Goal: Task Accomplishment & Management: Use online tool/utility

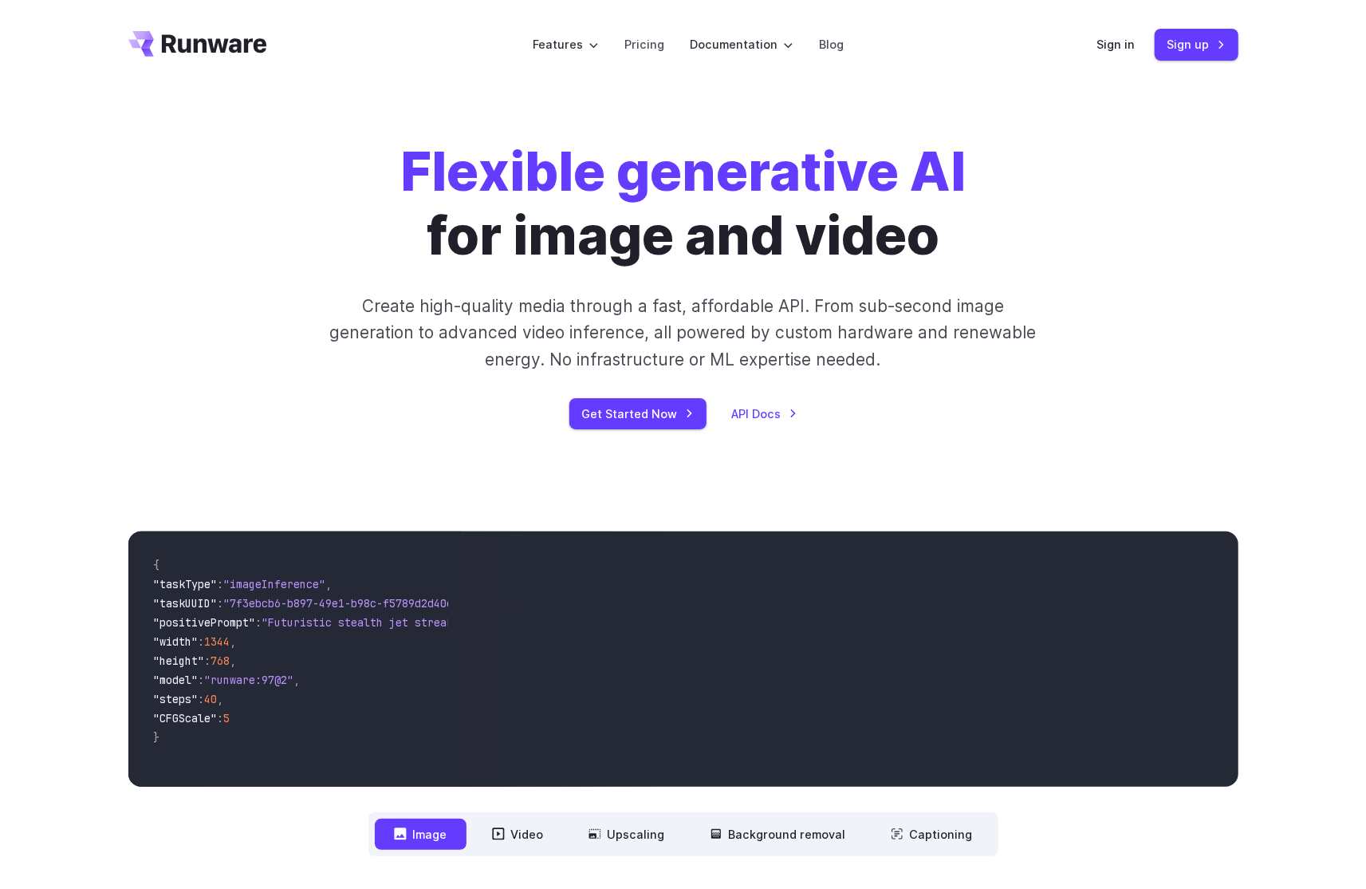
drag, startPoint x: 1066, startPoint y: 96, endPoint x: 1069, endPoint y: 77, distance: 19.3
click at [1067, 96] on div "Flexible generative AI for image and video Create high-quality media through a …" at bounding box center [683, 284] width 1366 height 391
click at [1114, 48] on link "Sign in" at bounding box center [1116, 44] width 38 height 18
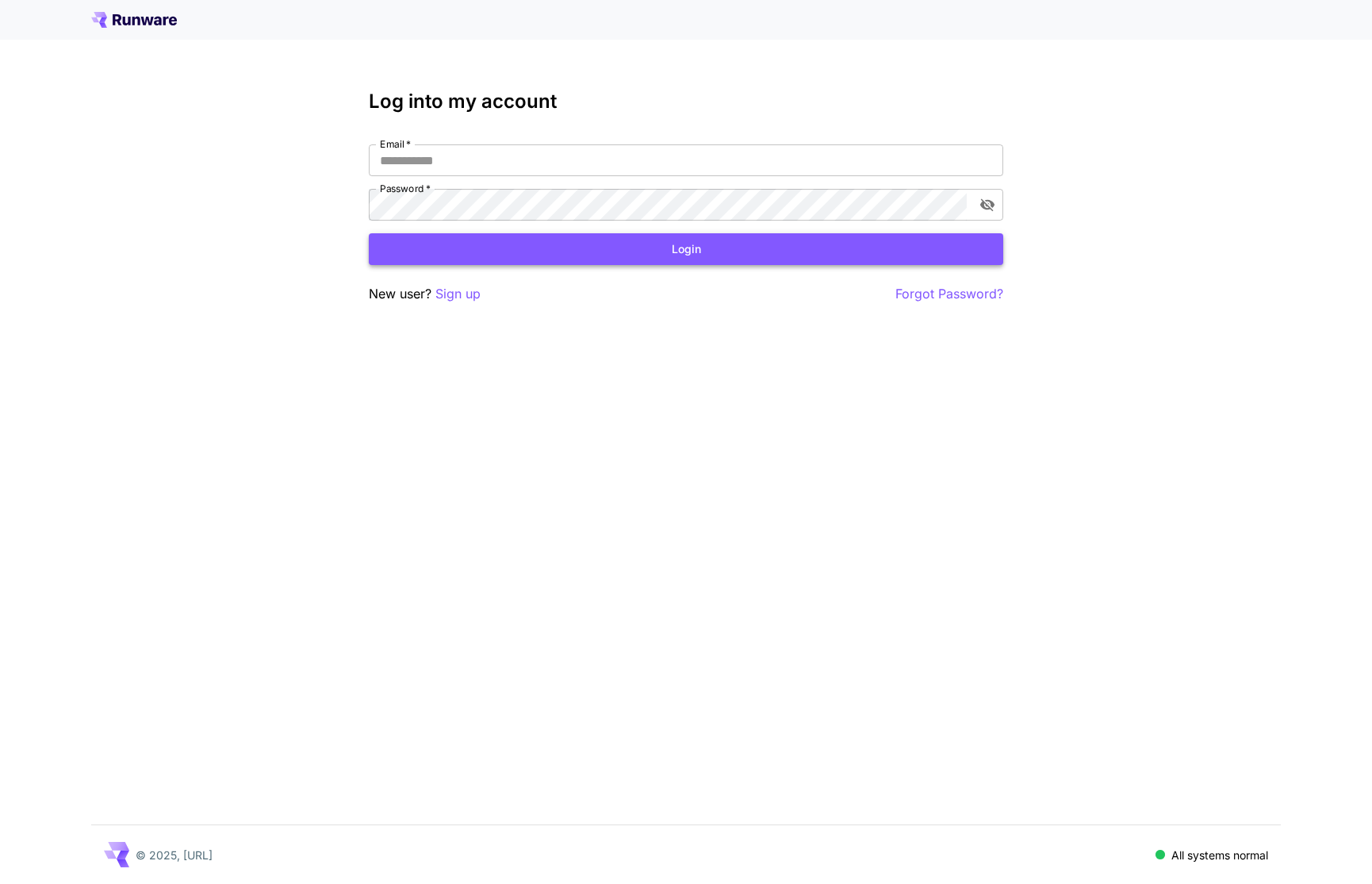
type input "**********"
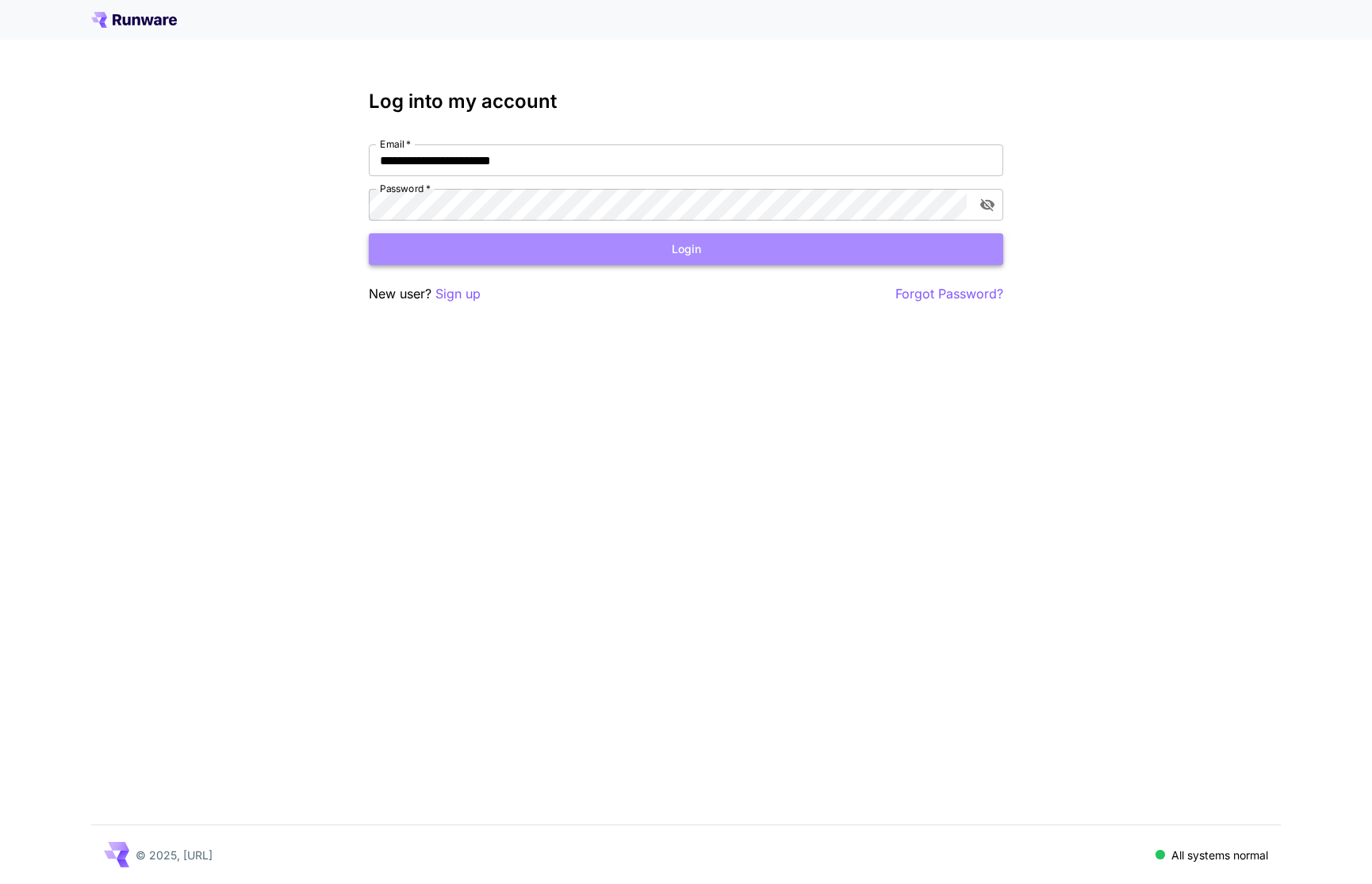
click at [560, 251] on button "Login" at bounding box center [686, 249] width 634 height 33
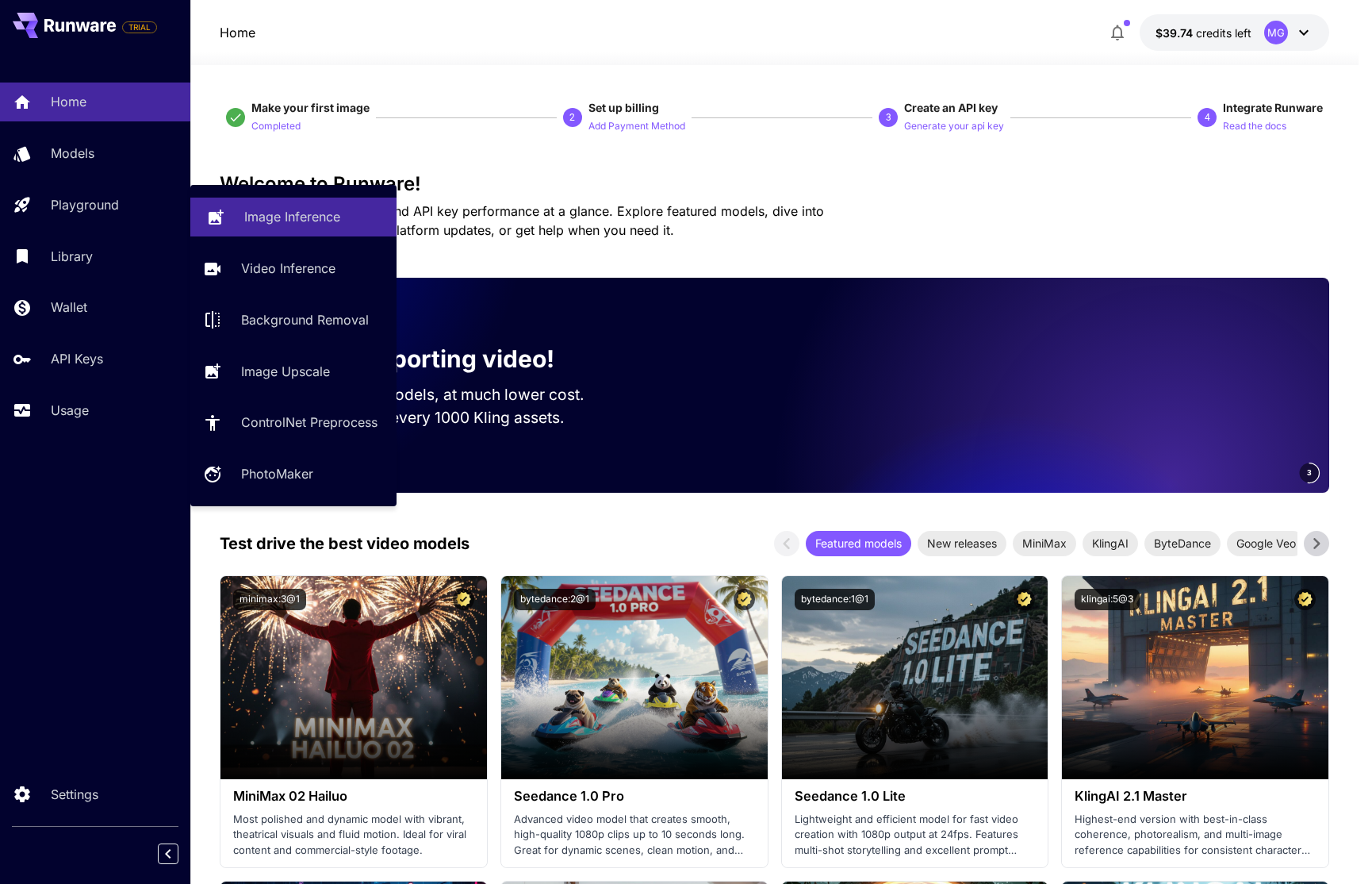
click at [288, 211] on p "Image Inference" at bounding box center [292, 216] width 96 height 19
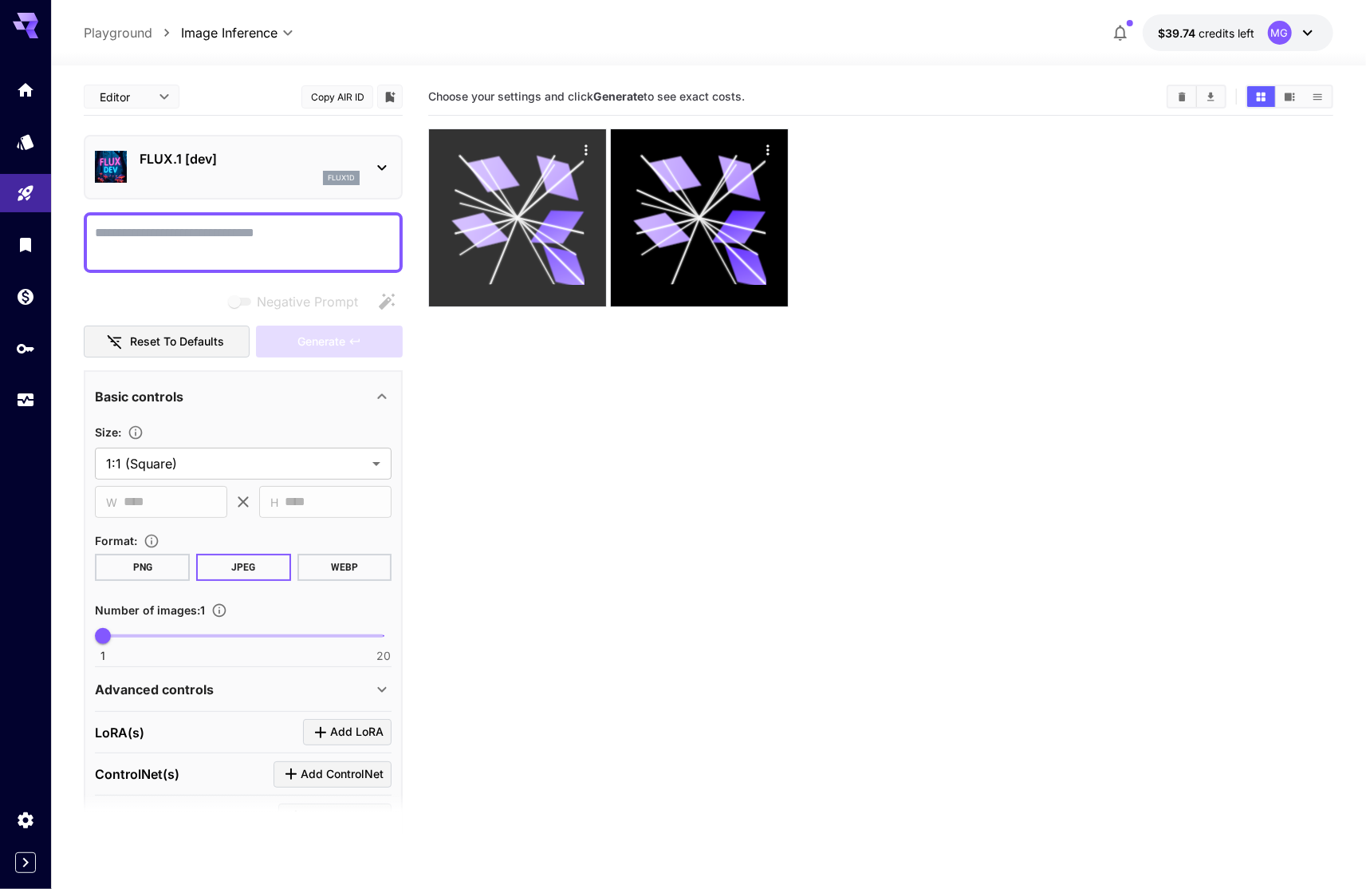
click at [546, 195] on icon at bounding box center [551, 189] width 67 height 58
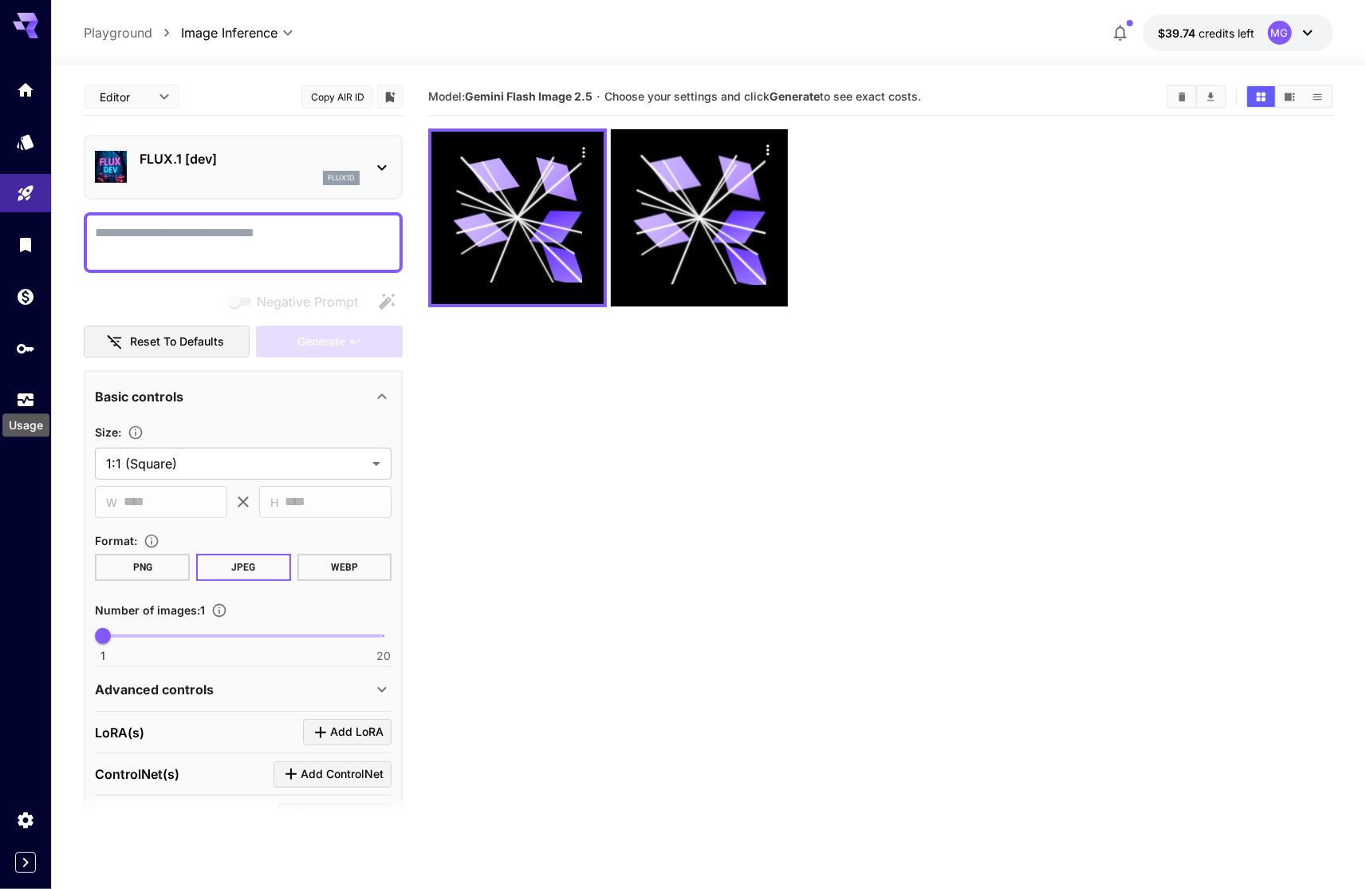
click at [28, 408] on div "Usage" at bounding box center [26, 420] width 50 height 36
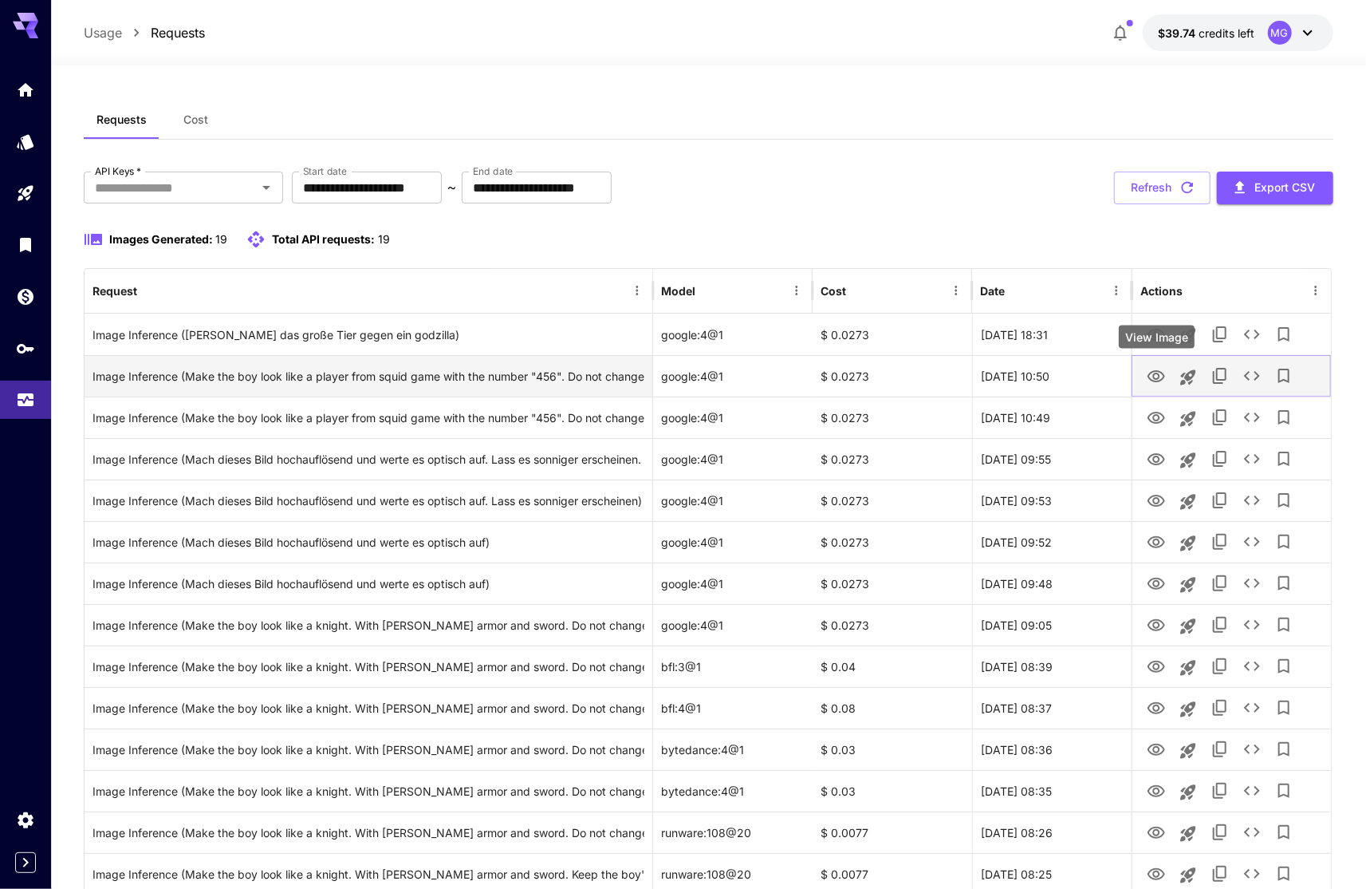
click at [1160, 374] on icon "View Image" at bounding box center [1156, 376] width 19 height 19
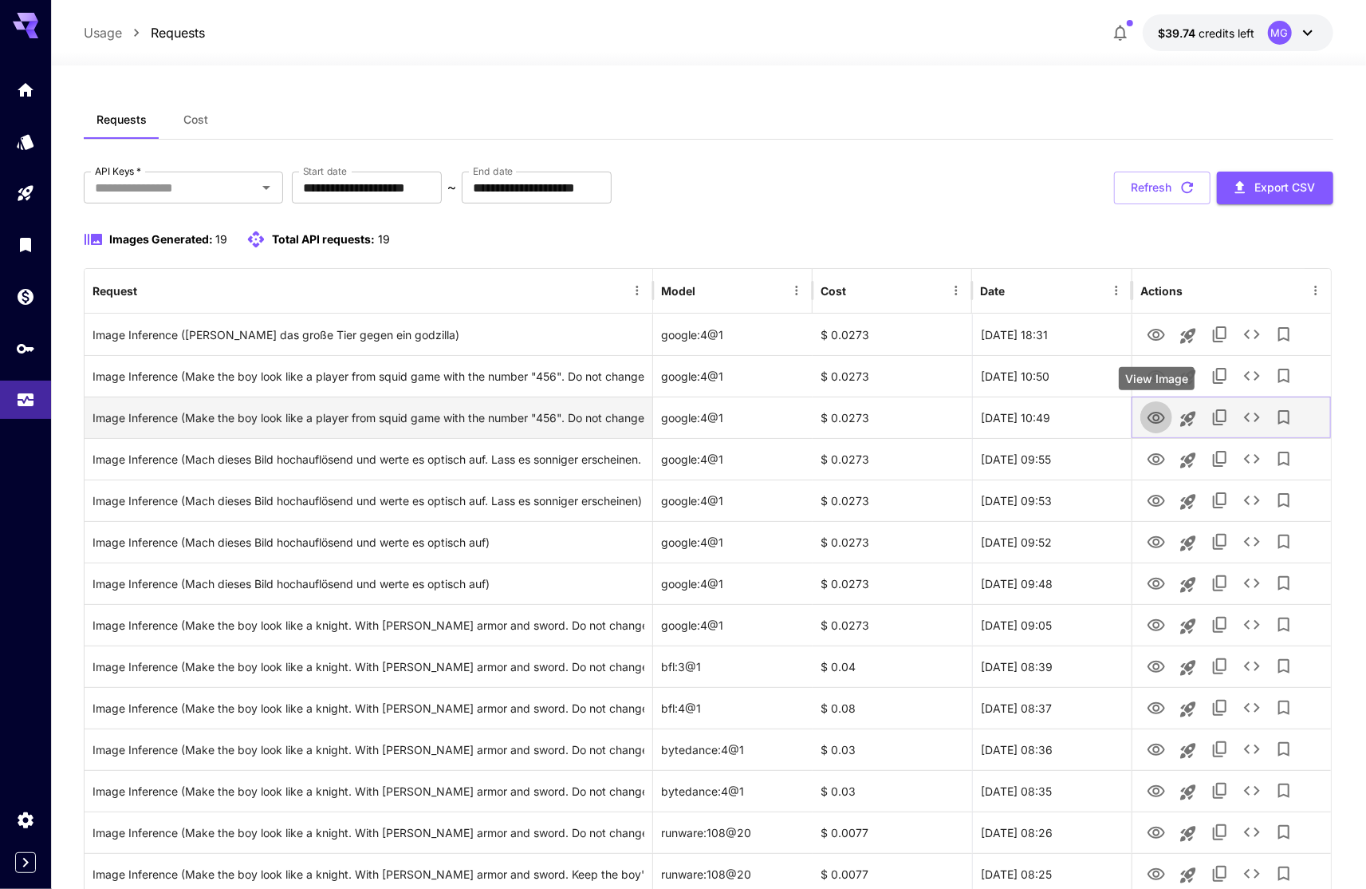
click at [1158, 419] on icon "View Image" at bounding box center [1157, 418] width 18 height 12
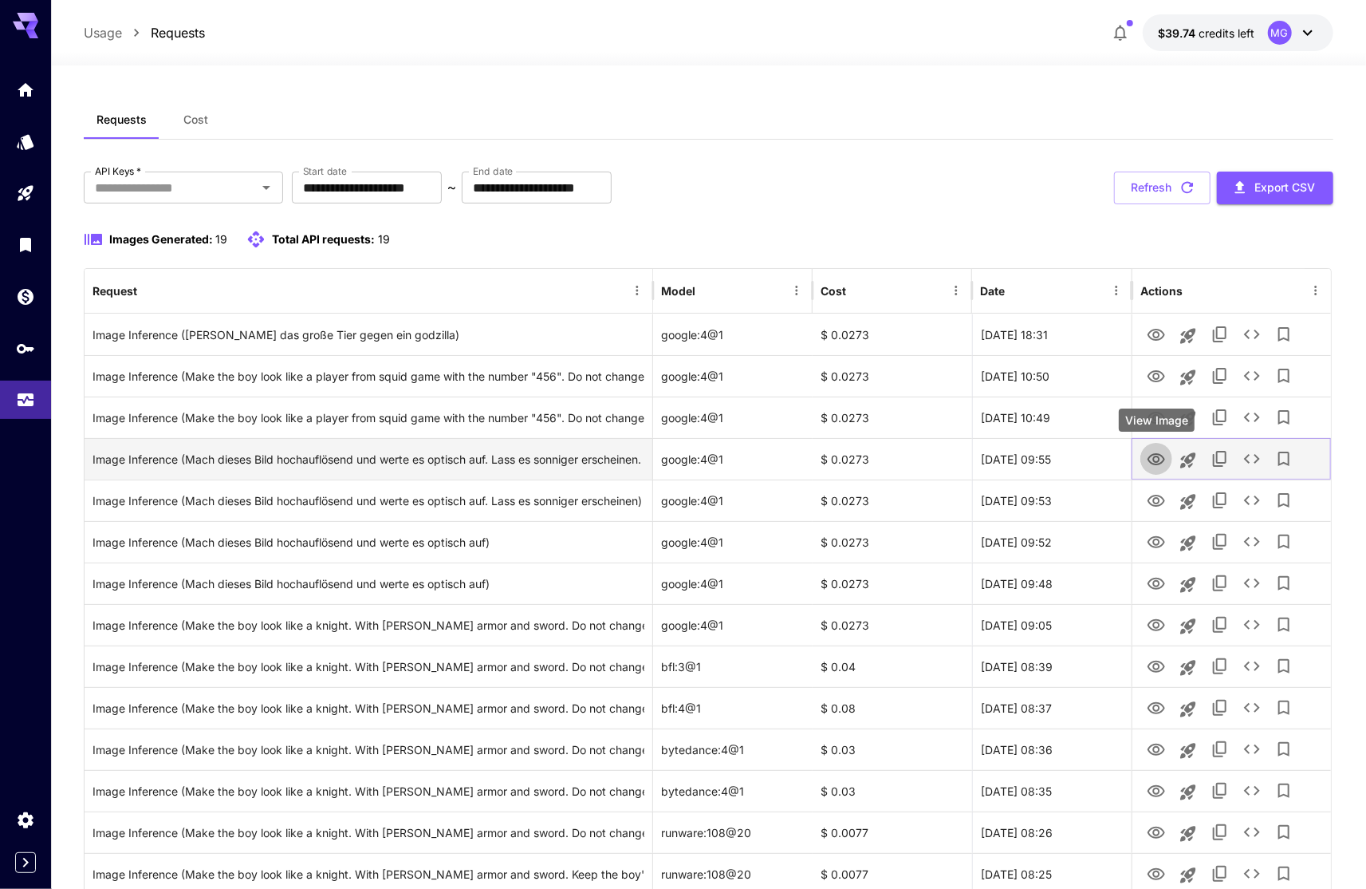
click at [1157, 464] on icon "View Image" at bounding box center [1157, 459] width 18 height 12
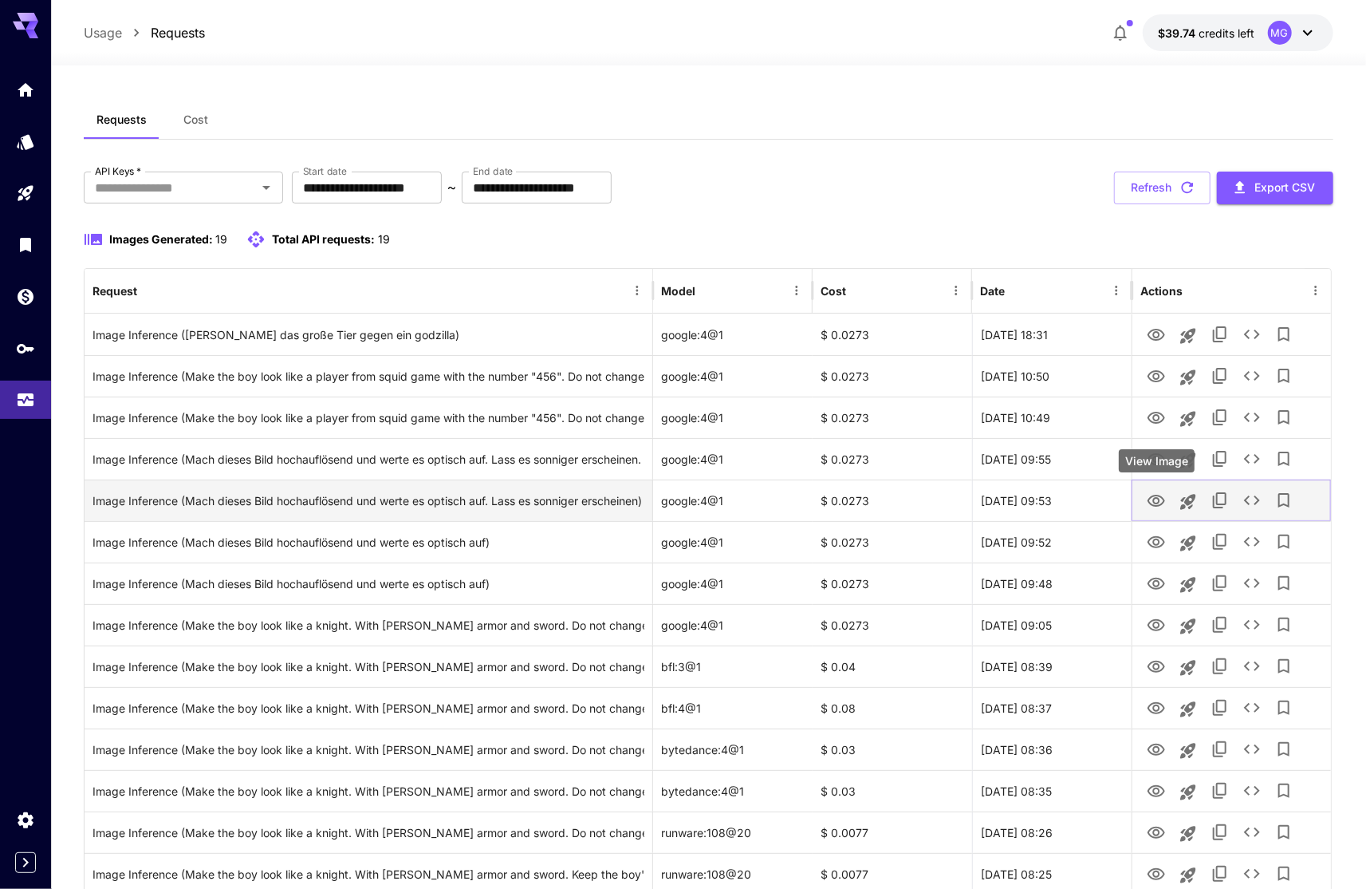
click at [1157, 502] on icon "View Image" at bounding box center [1157, 501] width 18 height 12
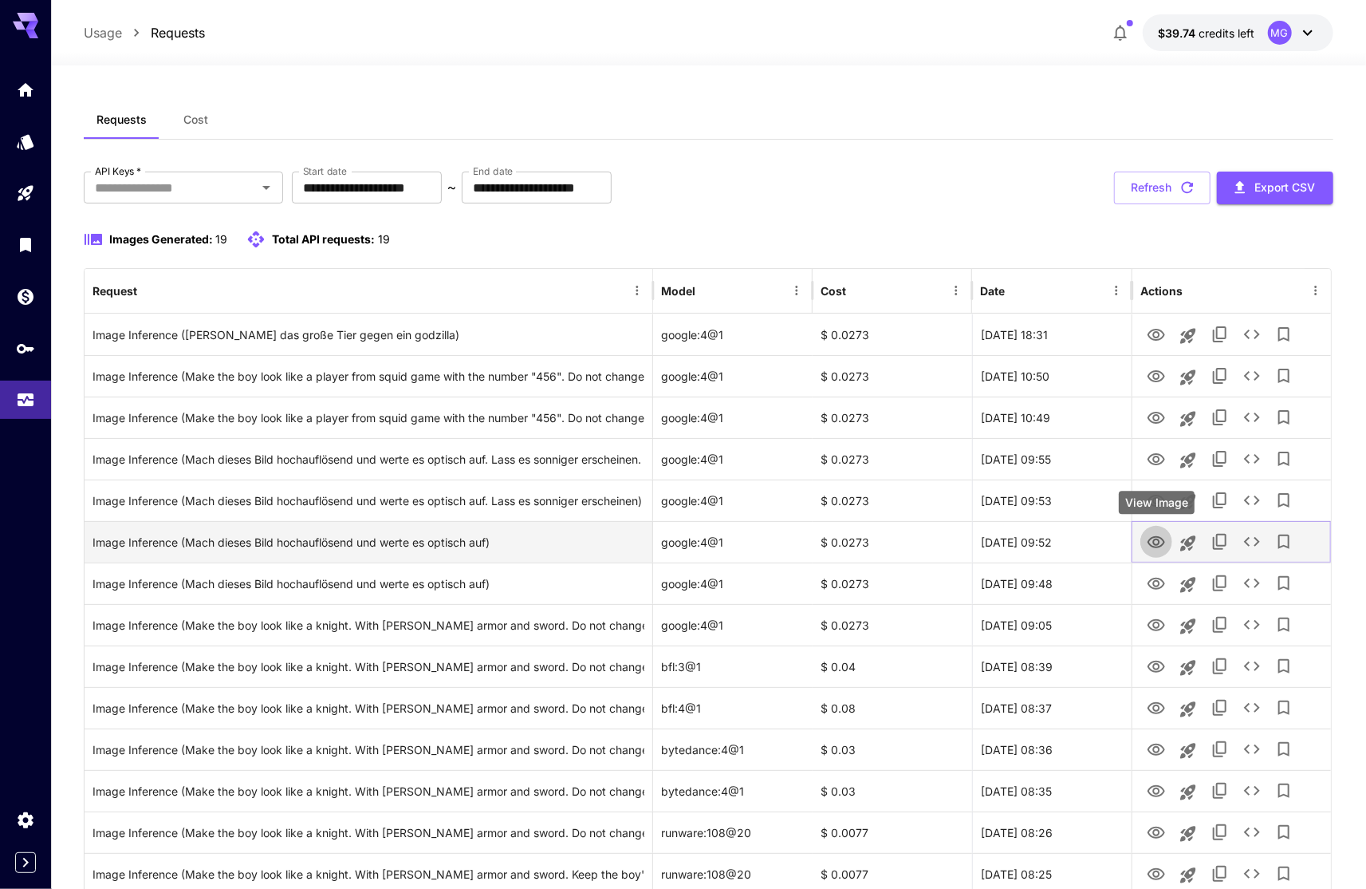
click at [1149, 541] on icon "View Image" at bounding box center [1157, 542] width 18 height 12
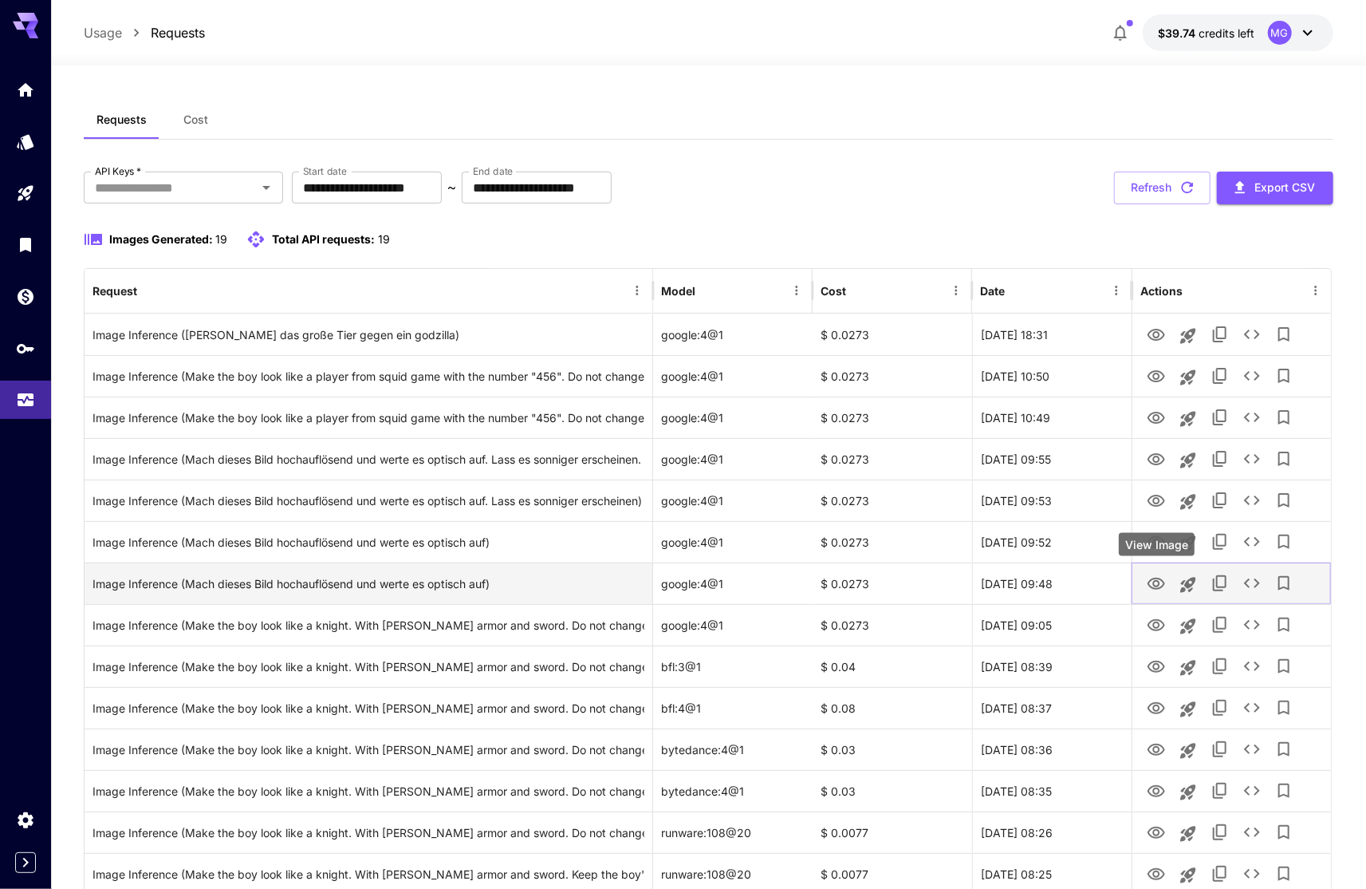
click at [1153, 584] on icon "View Image" at bounding box center [1157, 583] width 18 height 12
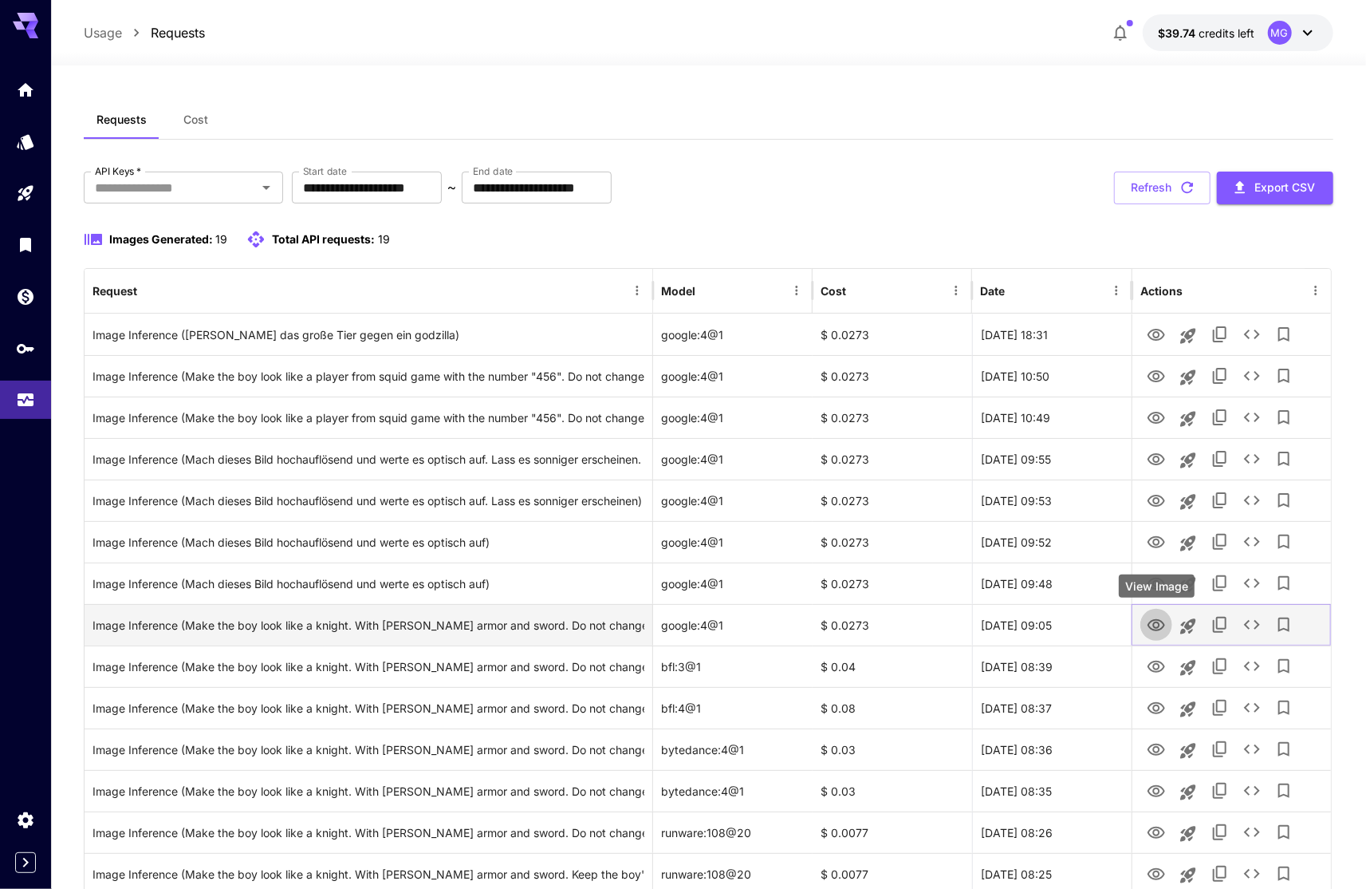
click at [1156, 627] on icon "View Image" at bounding box center [1157, 625] width 18 height 12
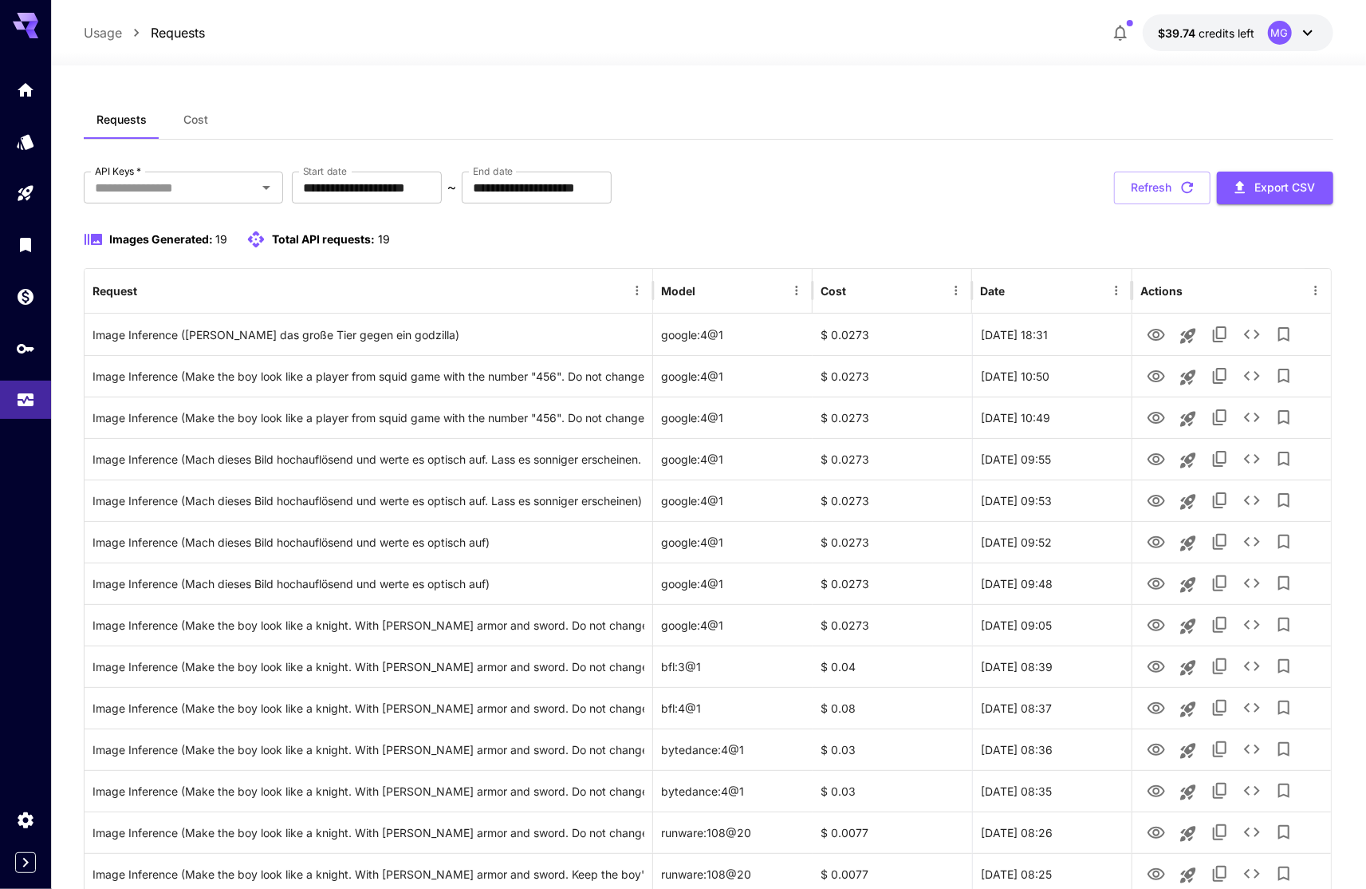
click at [822, 102] on div "Requests Cost" at bounding box center [709, 119] width 1250 height 39
